Goal: Use online tool/utility: Utilize a website feature to perform a specific function

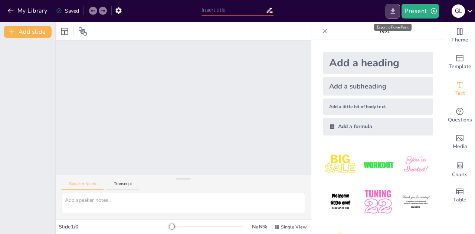
click at [392, 13] on icon "Export to PowerPoint" at bounding box center [393, 11] width 8 height 8
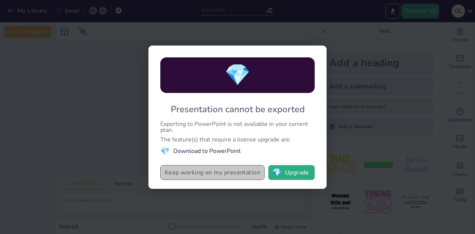
click at [222, 174] on button "Keep working on my presentation" at bounding box center [212, 172] width 104 height 15
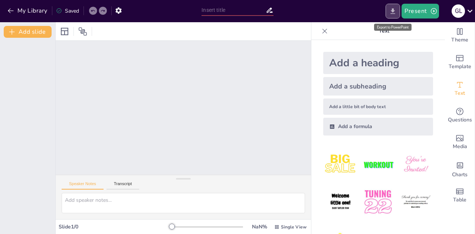
click at [399, 14] on button "Export to PowerPoint" at bounding box center [392, 11] width 14 height 15
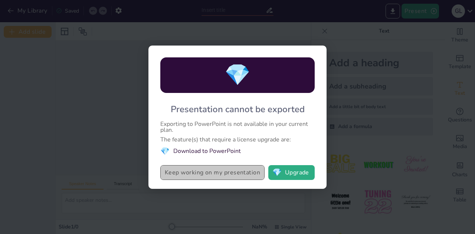
click at [189, 175] on button "Keep working on my presentation" at bounding box center [212, 172] width 104 height 15
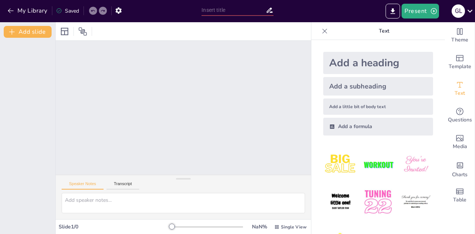
drag, startPoint x: 438, startPoint y: 138, endPoint x: 438, endPoint y: 195, distance: 57.1
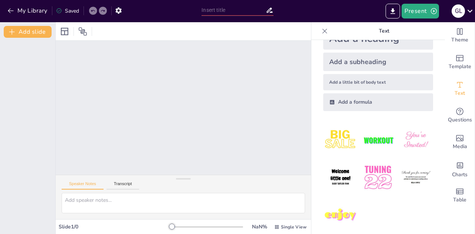
click at [236, 82] on div at bounding box center [183, 108] width 255 height 134
click at [303, 188] on div "Speaker Notes Transcript" at bounding box center [183, 184] width 255 height 18
drag, startPoint x: 303, startPoint y: 188, endPoint x: 389, endPoint y: 36, distance: 174.6
click at [389, 36] on div "Document fonts Roboto Popular fonts Lato Montserrat Open Sans [PERSON_NAME] Pop…" at bounding box center [237, 128] width 475 height 212
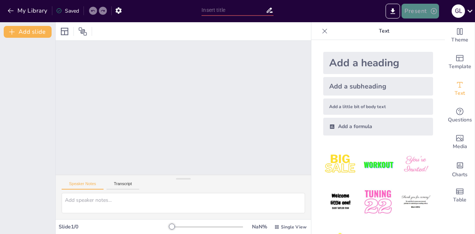
click at [408, 14] on button "Present" at bounding box center [419, 11] width 37 height 15
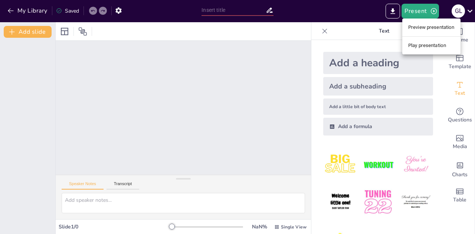
click at [435, 44] on li "Play presentation" at bounding box center [431, 46] width 58 height 12
